Goal: Information Seeking & Learning: Learn about a topic

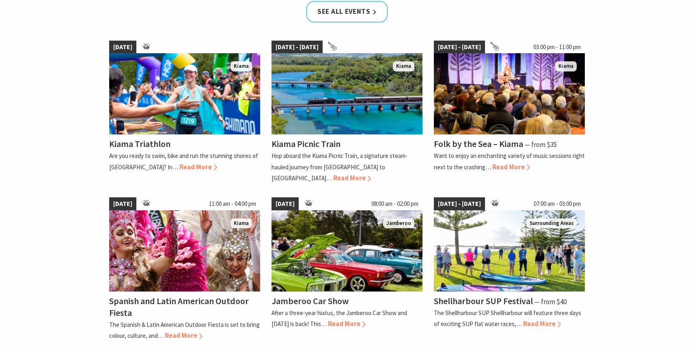
scroll to position [547, 0]
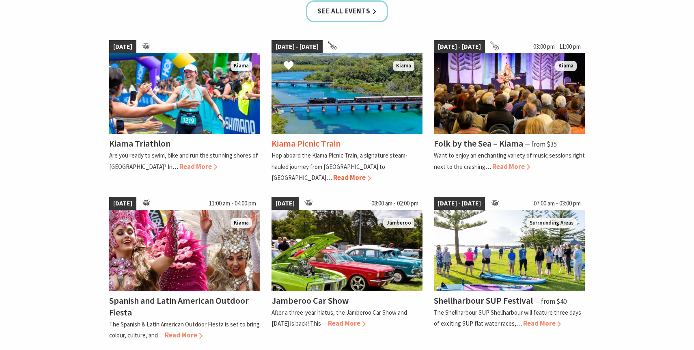
click at [371, 173] on span "Read More" at bounding box center [352, 177] width 38 height 9
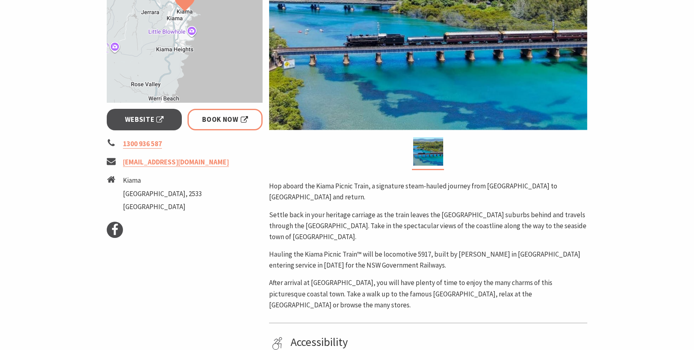
scroll to position [230, 0]
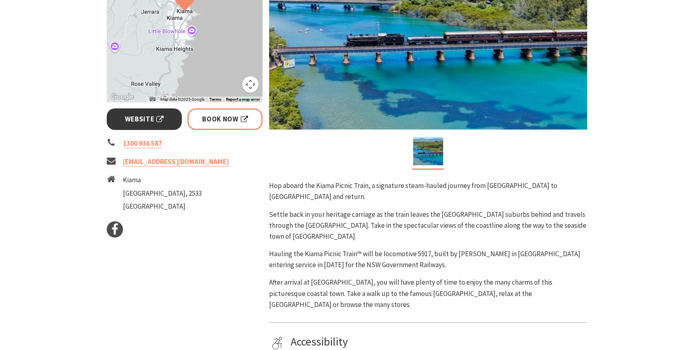
click at [147, 119] on span "Website" at bounding box center [144, 119] width 39 height 11
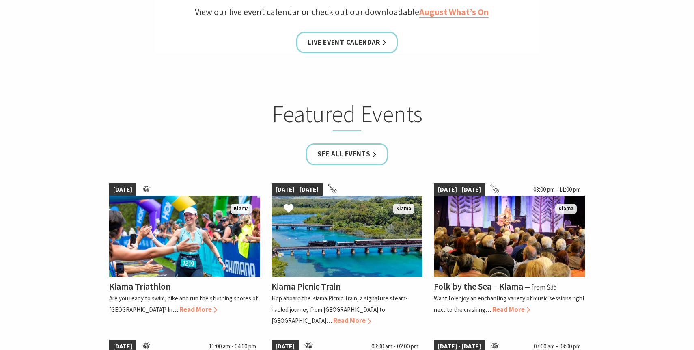
scroll to position [390, 0]
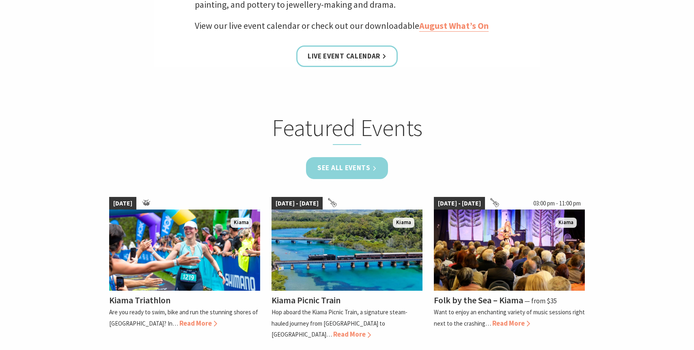
click at [339, 165] on link "See all Events" at bounding box center [347, 167] width 82 height 21
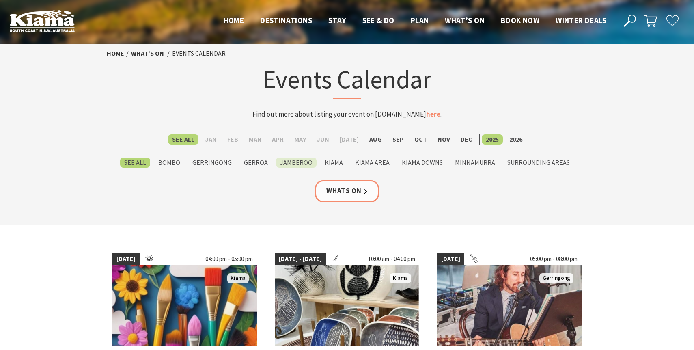
click at [307, 164] on label "Jamberoo" at bounding box center [296, 162] width 41 height 10
click at [0, 0] on input "Jamberoo" at bounding box center [0, 0] width 0 height 0
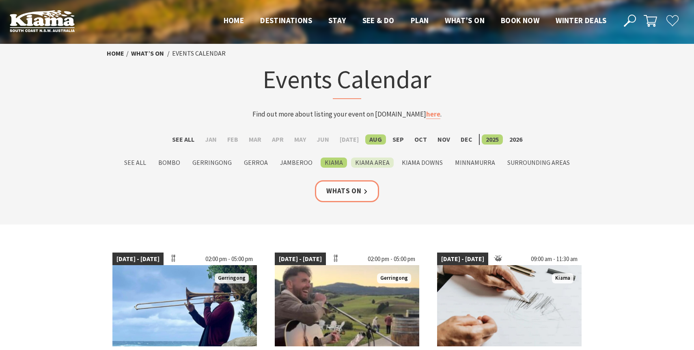
click at [368, 162] on label "Kiama Area" at bounding box center [372, 162] width 43 height 10
click at [0, 0] on input "Kiama Area" at bounding box center [0, 0] width 0 height 0
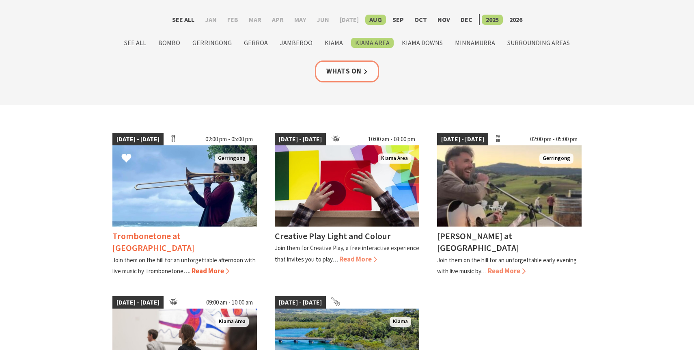
scroll to position [122, 0]
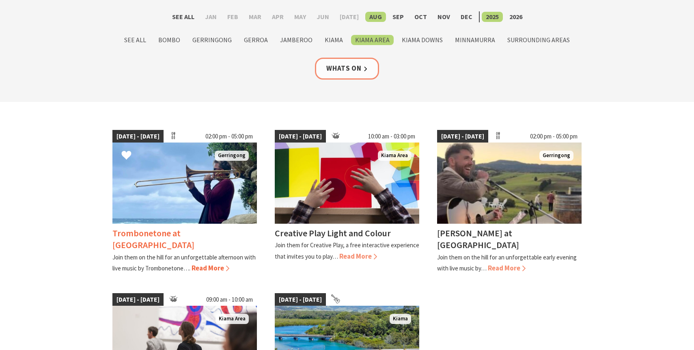
click at [206, 265] on span "Read More" at bounding box center [210, 267] width 38 height 9
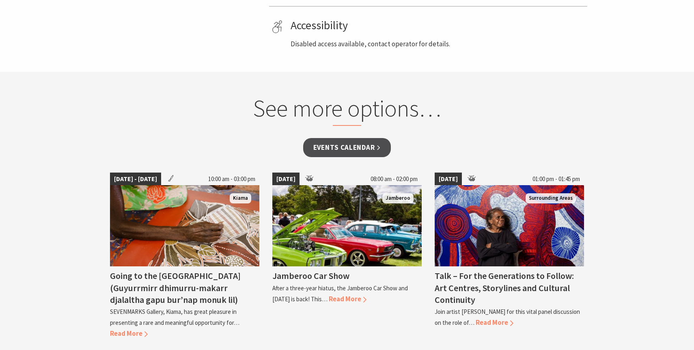
scroll to position [503, 0]
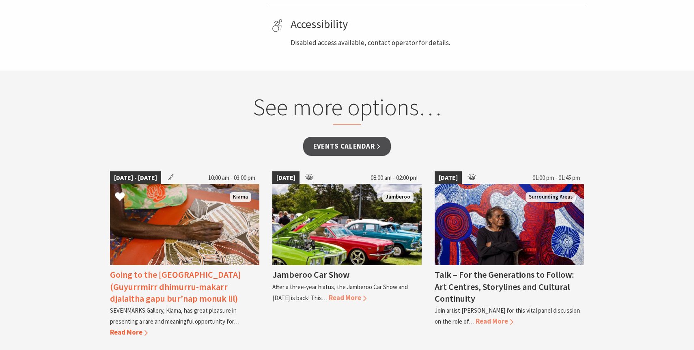
click at [189, 286] on h4 "Going to the [GEOGRAPHIC_DATA] (Guyurrmirr dhimurru-makarr djalaltha gapu bur’n…" at bounding box center [175, 285] width 131 height 35
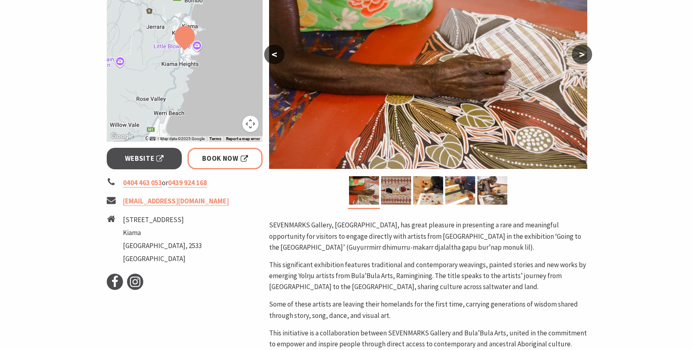
scroll to position [254, 0]
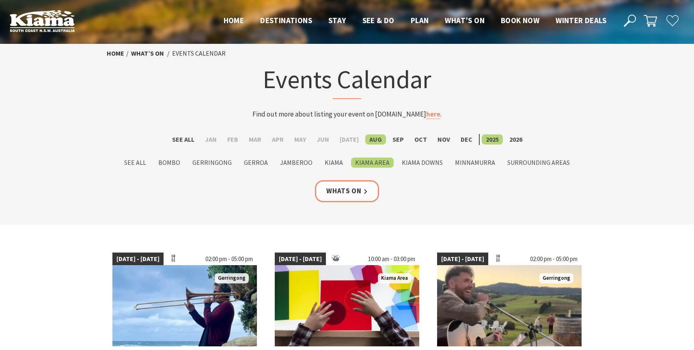
scroll to position [122, 0]
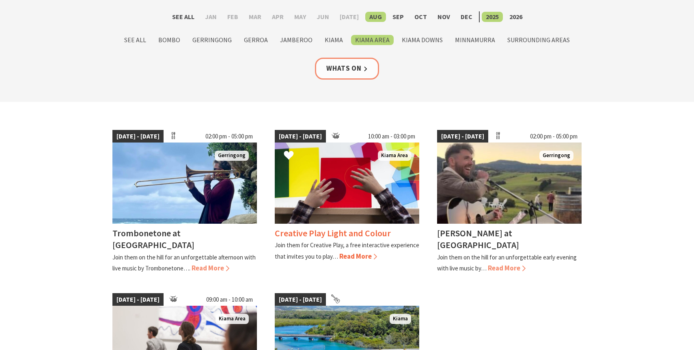
click at [341, 200] on img at bounding box center [347, 182] width 144 height 81
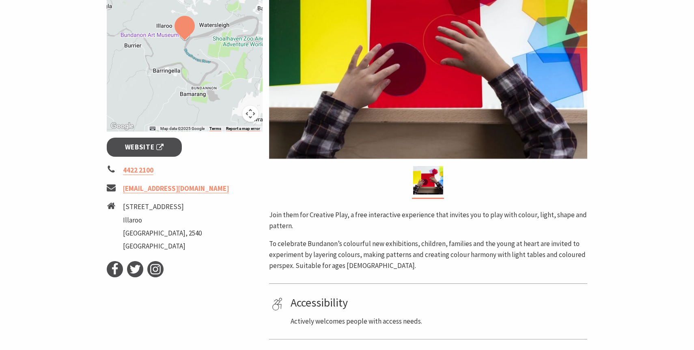
scroll to position [191, 0]
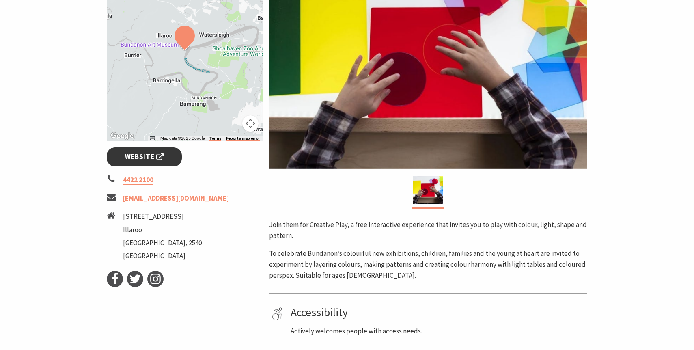
click at [152, 156] on span "Website" at bounding box center [144, 156] width 39 height 11
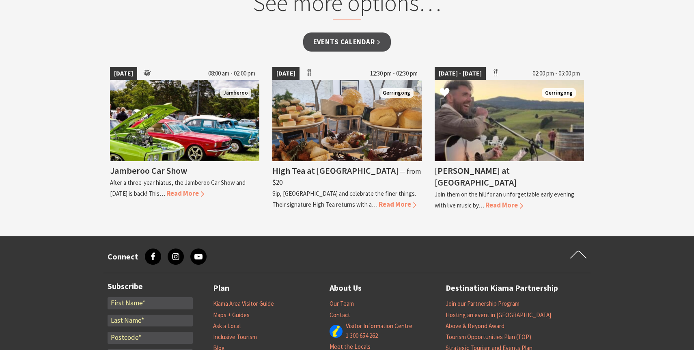
scroll to position [674, 0]
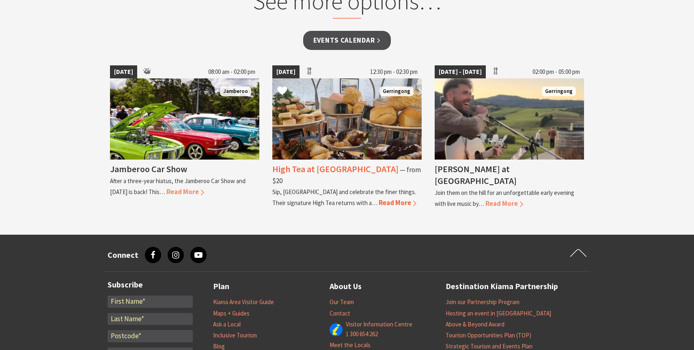
click at [344, 169] on h4 "High Tea at Bella Char" at bounding box center [335, 168] width 126 height 11
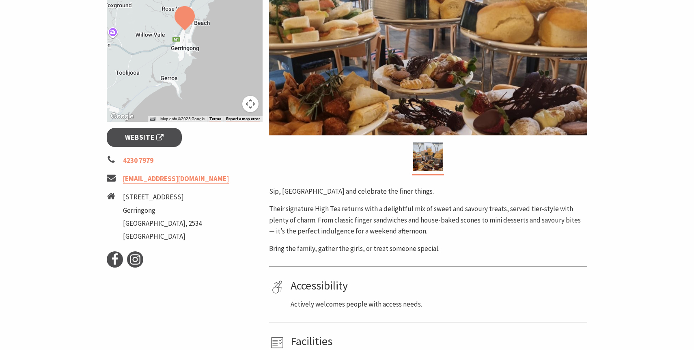
scroll to position [234, 0]
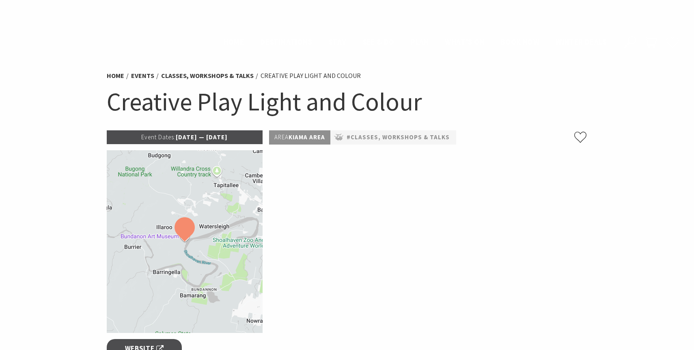
scroll to position [674, 0]
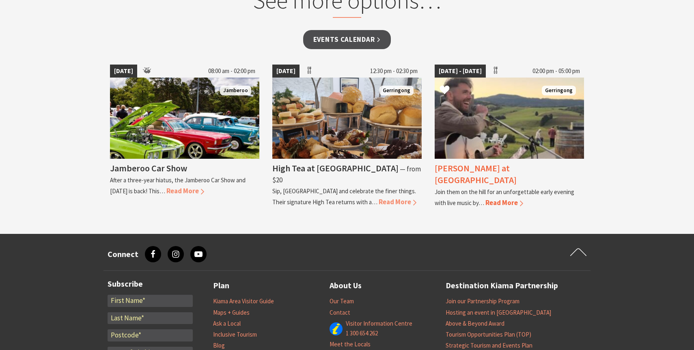
click at [473, 161] on div "James Burton at Crooked River Estate Join them on the hill for an unforgettable…" at bounding box center [508, 184] width 149 height 50
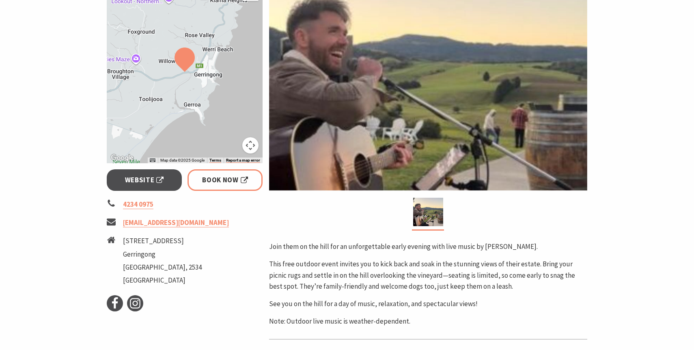
scroll to position [176, 0]
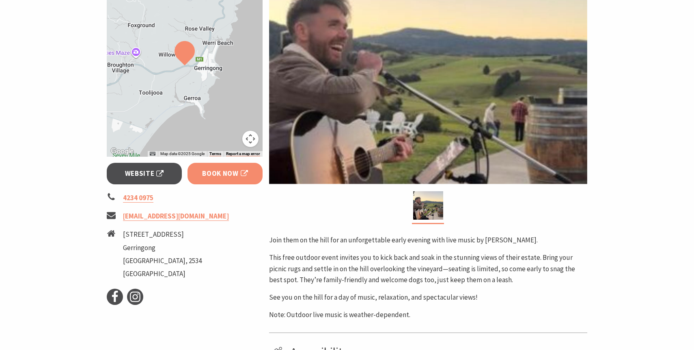
click at [228, 177] on span "Book Now" at bounding box center [225, 173] width 46 height 11
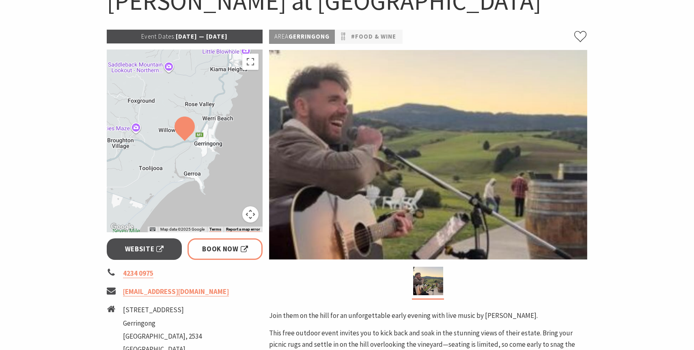
scroll to position [0, 0]
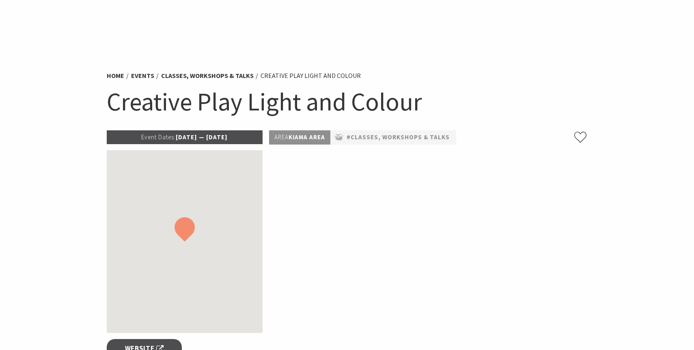
scroll to position [675, 0]
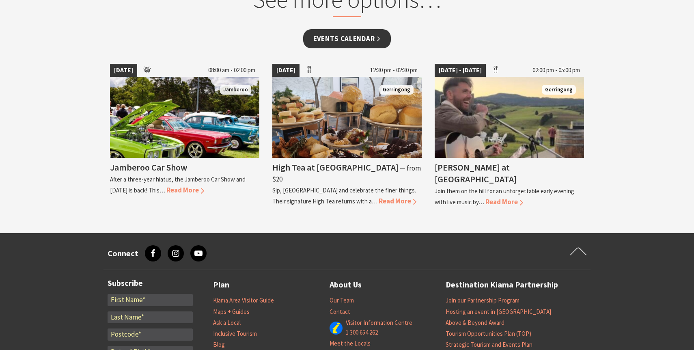
click at [368, 39] on link "Events Calendar" at bounding box center [347, 38] width 88 height 19
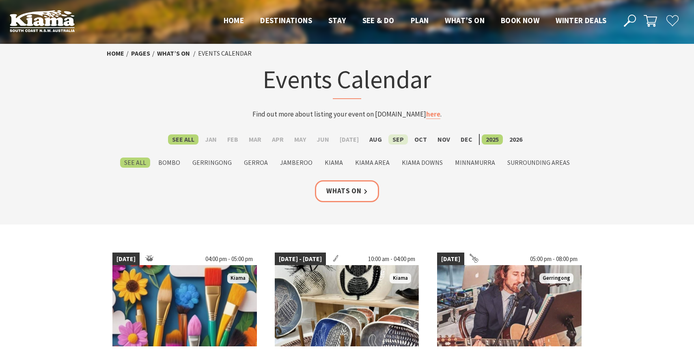
click at [390, 141] on label "Sep" at bounding box center [397, 139] width 19 height 10
click at [0, 0] on input "Sep" at bounding box center [0, 0] width 0 height 0
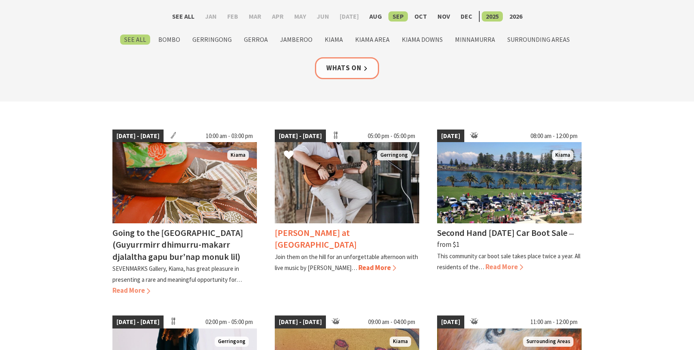
scroll to position [130, 0]
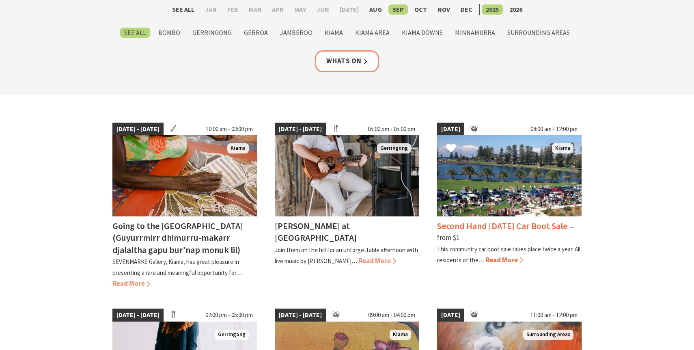
click at [490, 234] on div "Second Hand Saturday Car Boot Sale ⁠— from $1" at bounding box center [509, 231] width 144 height 23
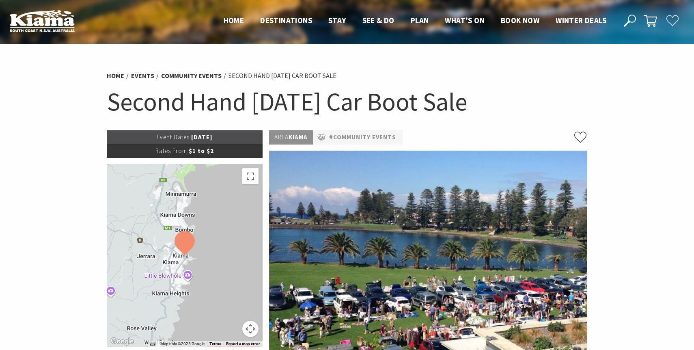
click at [477, 118] on div "Home Events Community Events Second Hand Saturday Car Boot Sale Second Hand Sat…" at bounding box center [346, 98] width 487 height 64
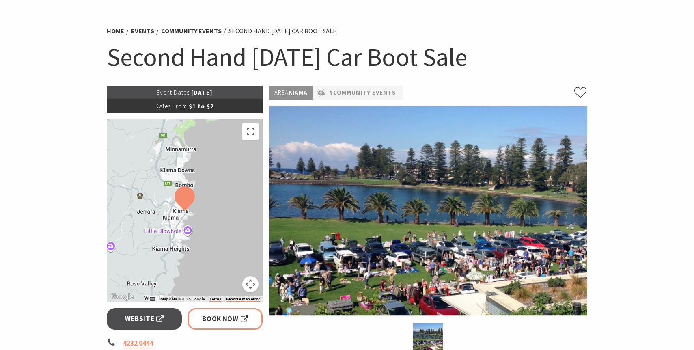
scroll to position [43, 0]
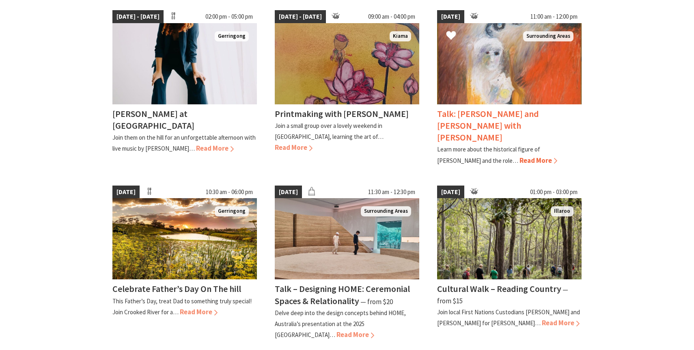
scroll to position [442, 0]
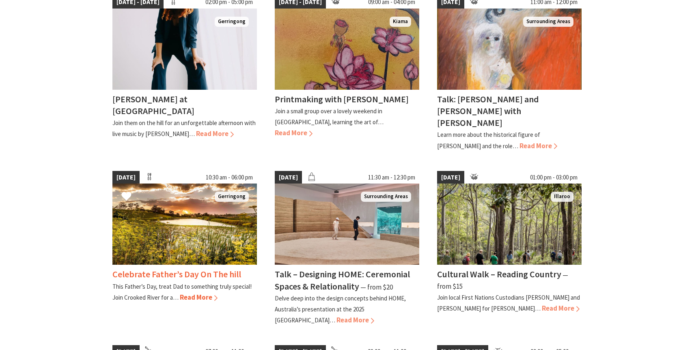
click at [211, 268] on h4 "Celebrate Father’s Day On The hill" at bounding box center [176, 273] width 129 height 11
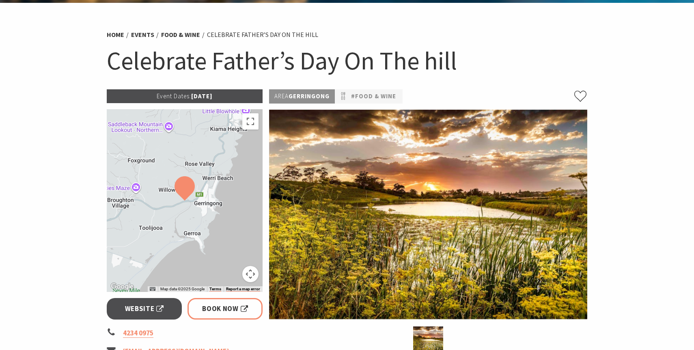
scroll to position [40, 0]
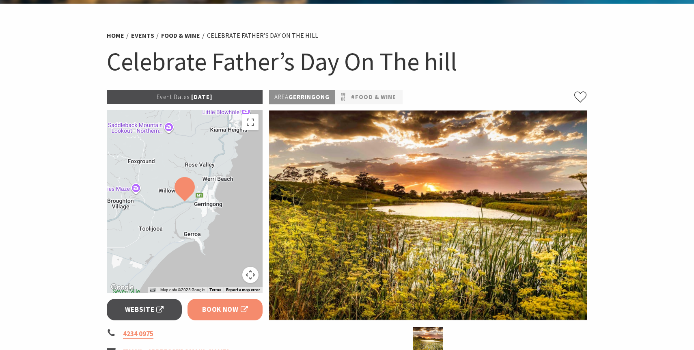
click at [216, 312] on span "Book Now" at bounding box center [225, 309] width 46 height 11
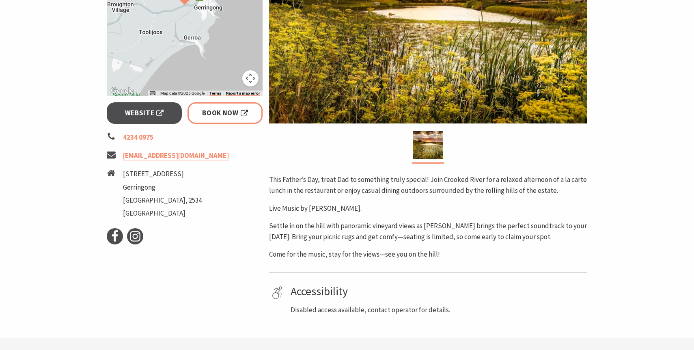
scroll to position [249, 0]
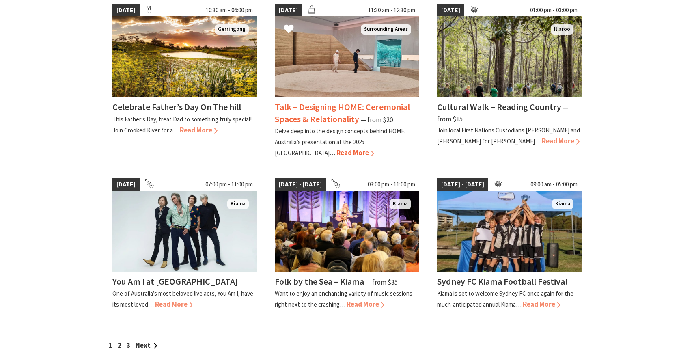
scroll to position [611, 0]
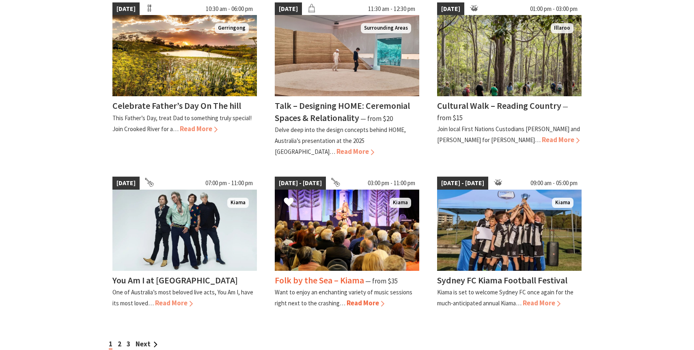
click at [340, 221] on img at bounding box center [347, 229] width 144 height 81
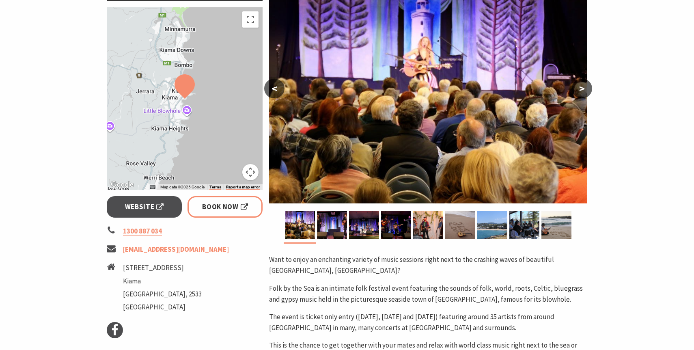
scroll to position [159, 0]
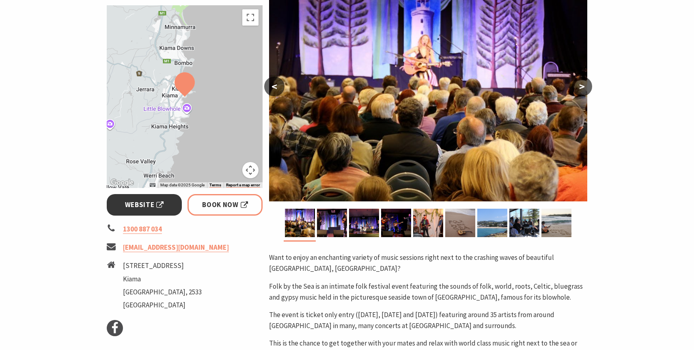
click at [158, 204] on span "Website" at bounding box center [144, 204] width 39 height 11
